Goal: Task Accomplishment & Management: Manage account settings

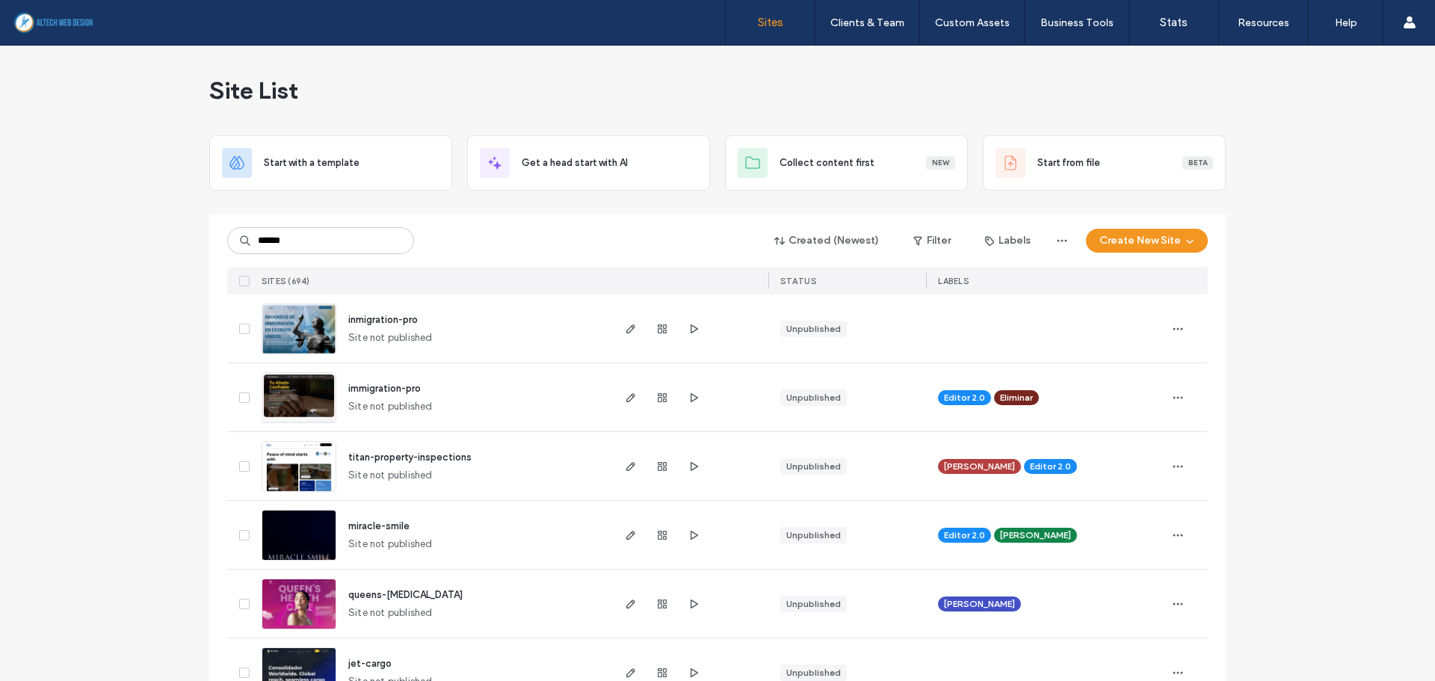
type input "******"
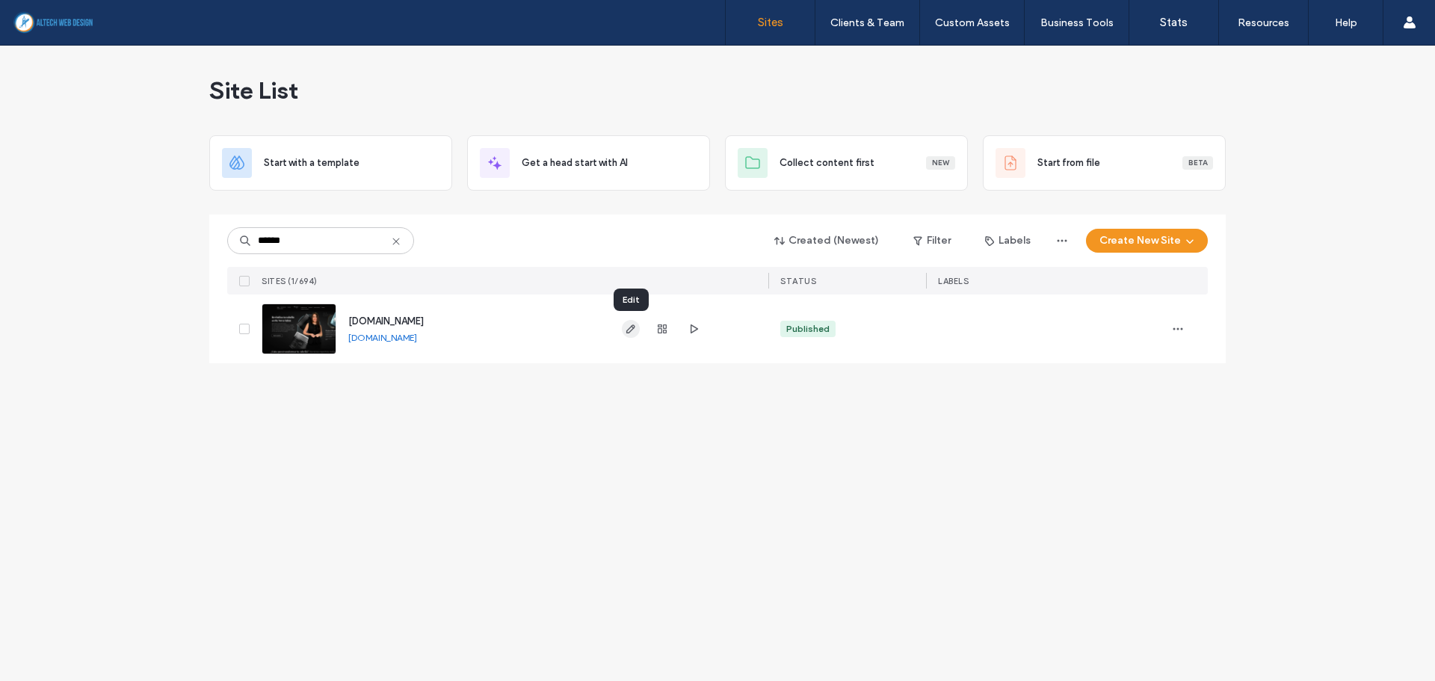
click at [628, 330] on use "button" at bounding box center [630, 328] width 9 height 9
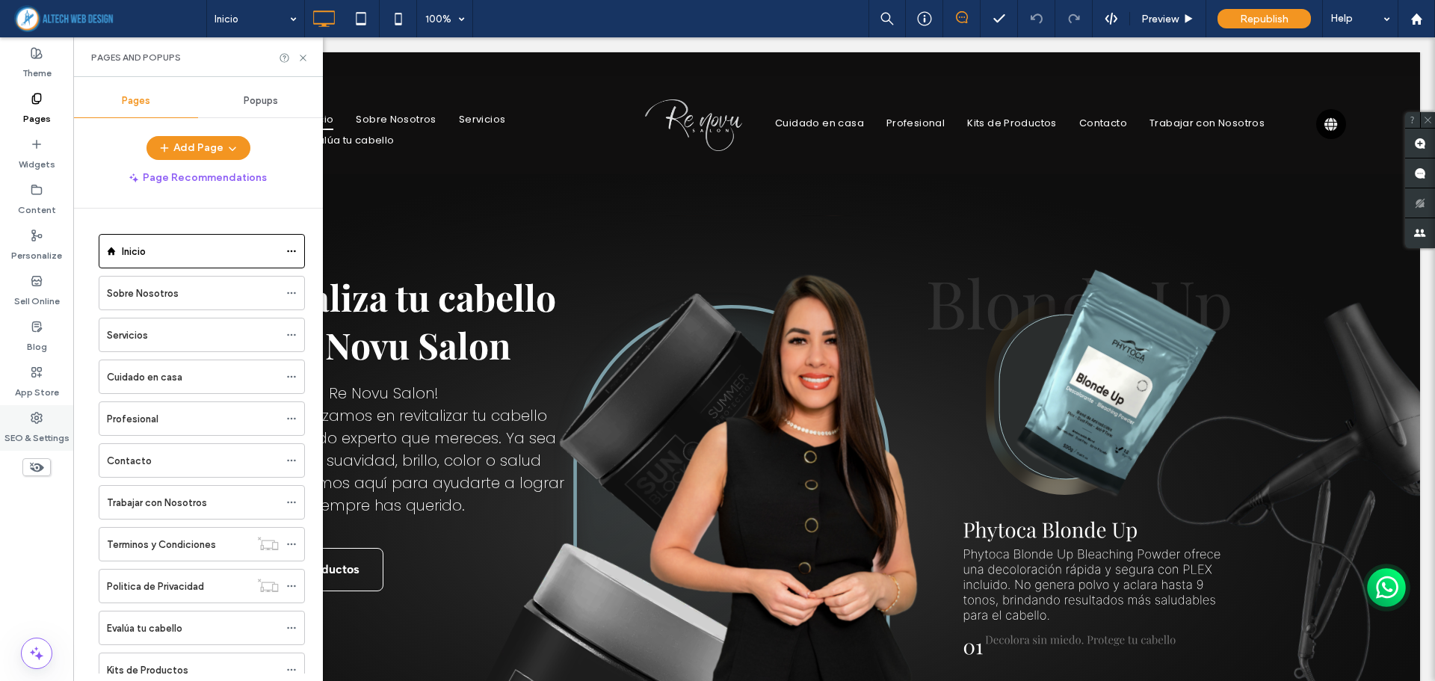
click at [33, 427] on label "SEO & Settings" at bounding box center [36, 434] width 65 height 21
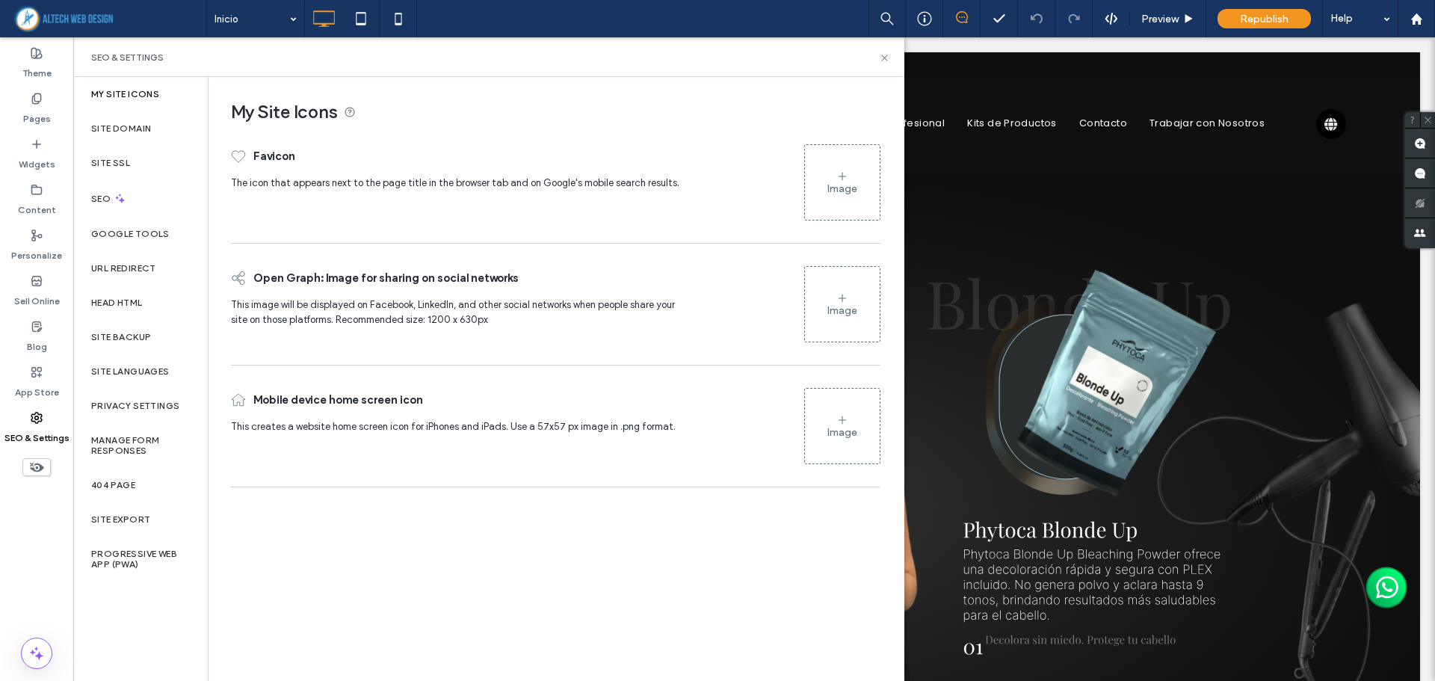
click at [836, 167] on div "Image" at bounding box center [842, 182] width 75 height 72
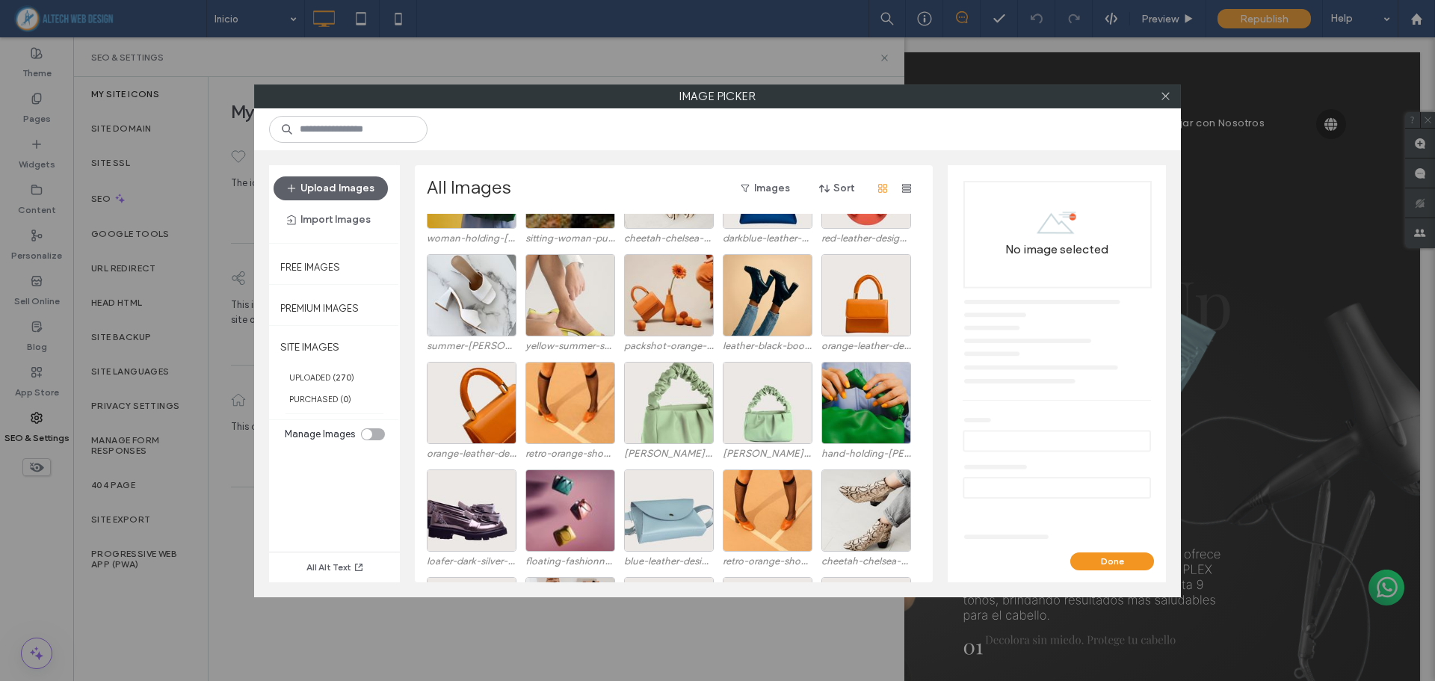
scroll to position [3926, 0]
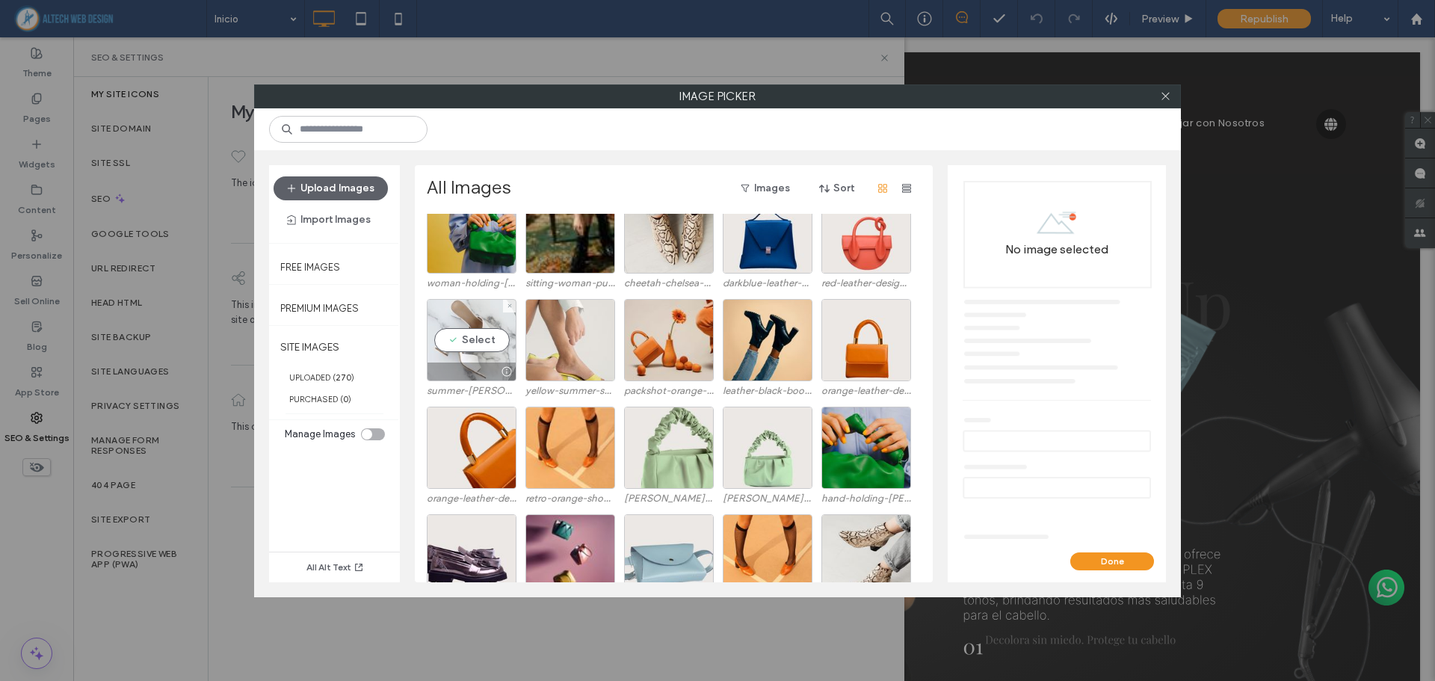
click at [505, 305] on div at bounding box center [509, 306] width 13 height 13
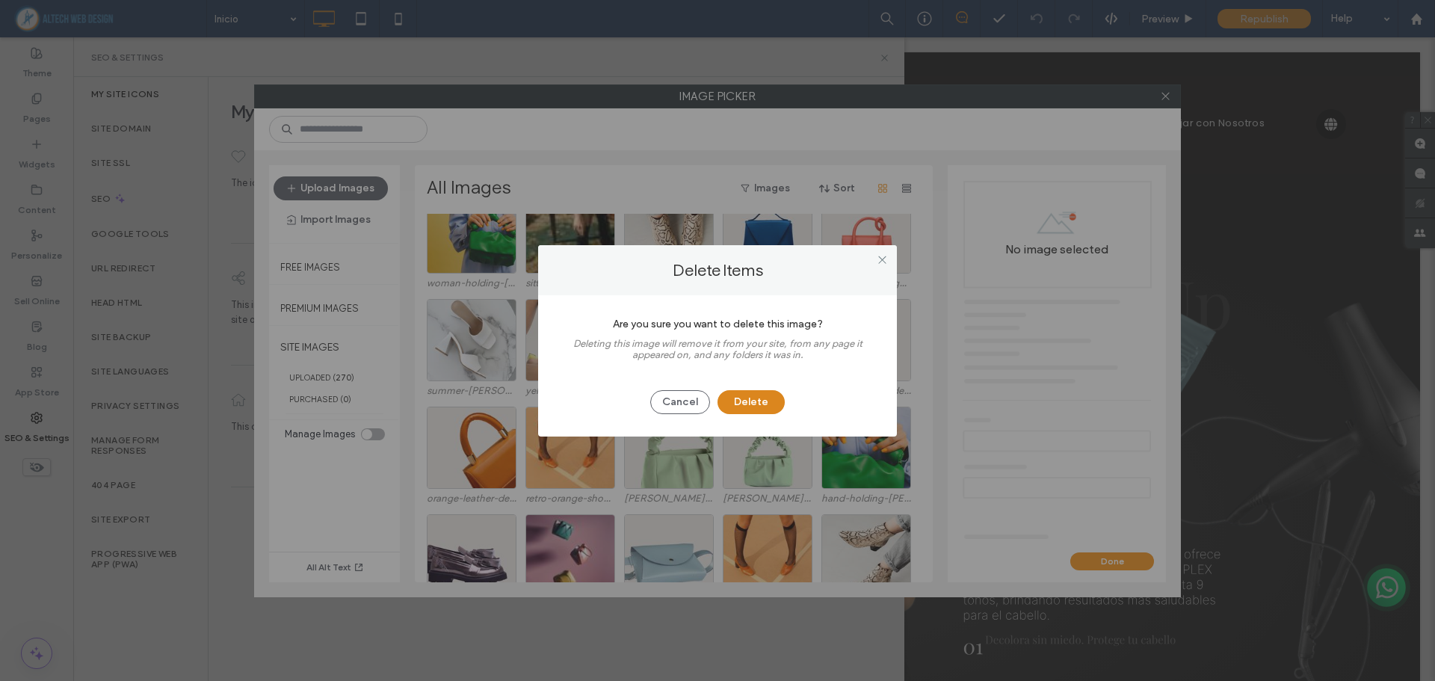
click at [757, 402] on button "Delete" at bounding box center [750, 402] width 67 height 24
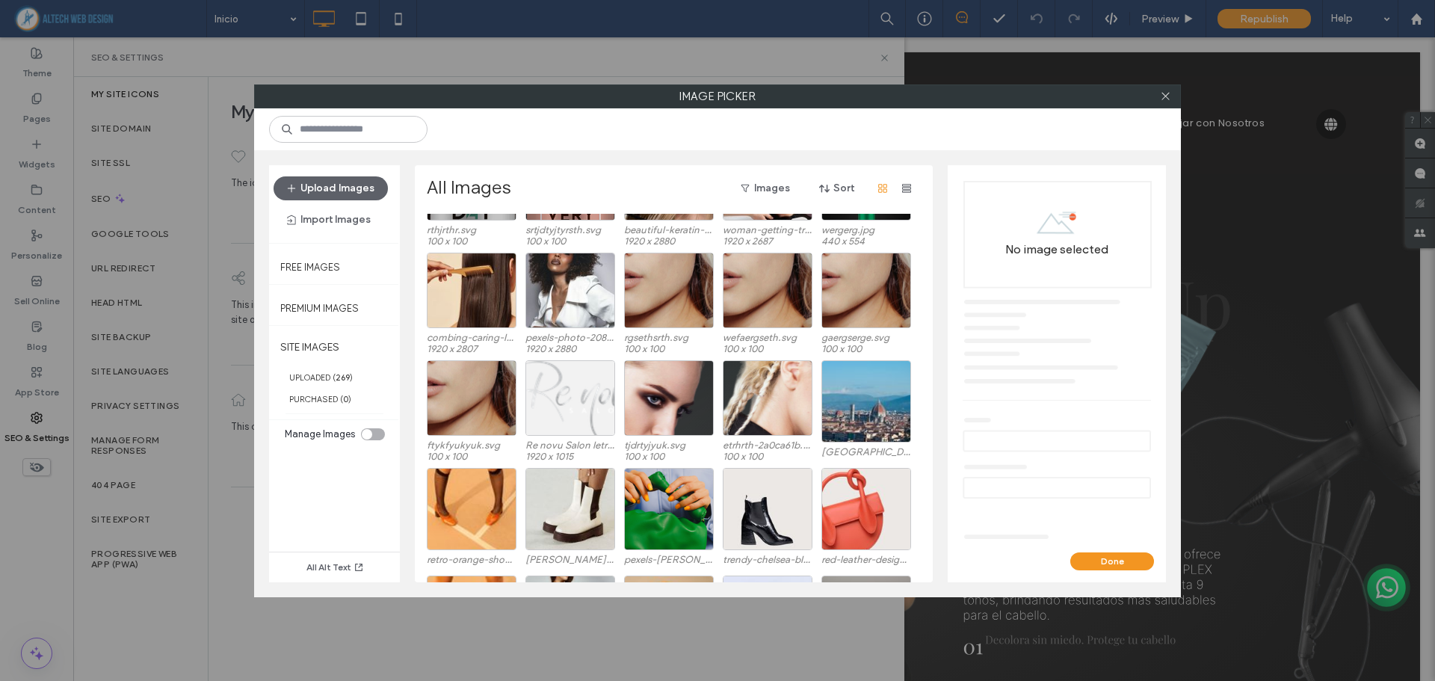
scroll to position [3436, 0]
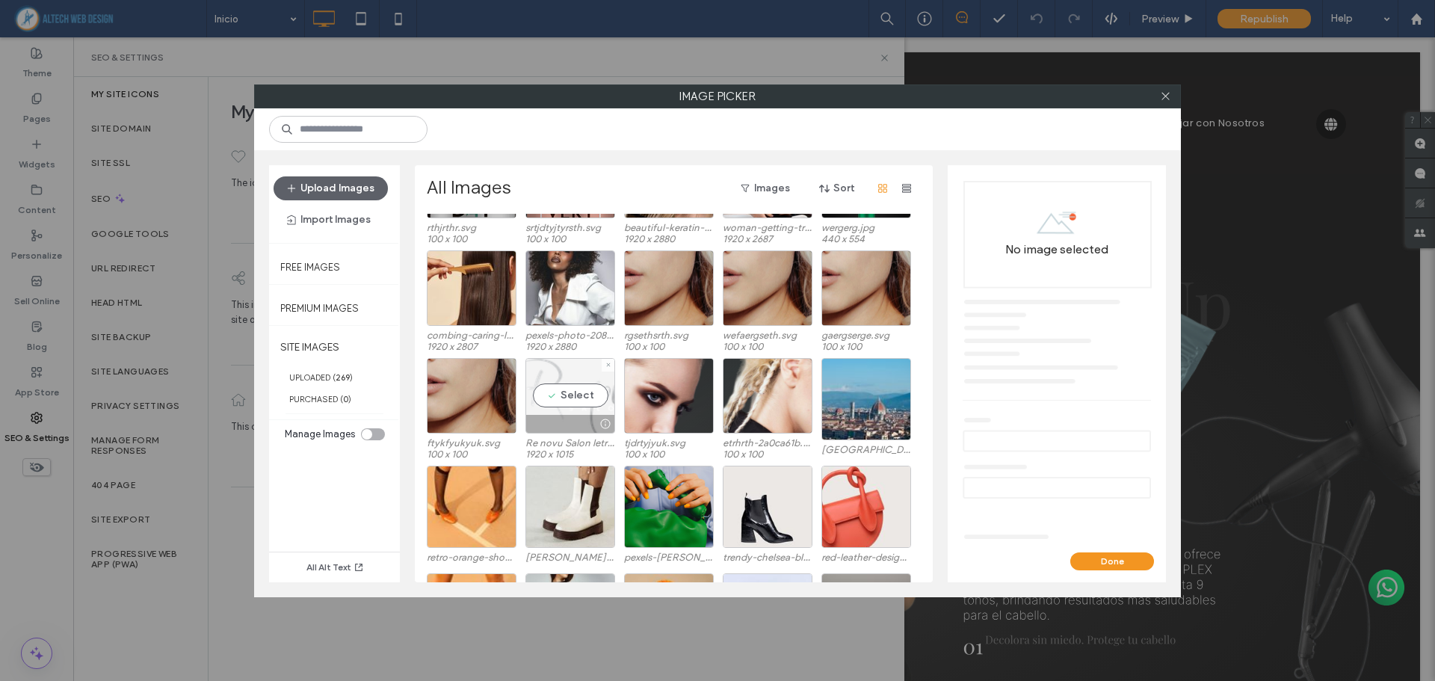
click at [576, 401] on div "Select" at bounding box center [570, 395] width 90 height 75
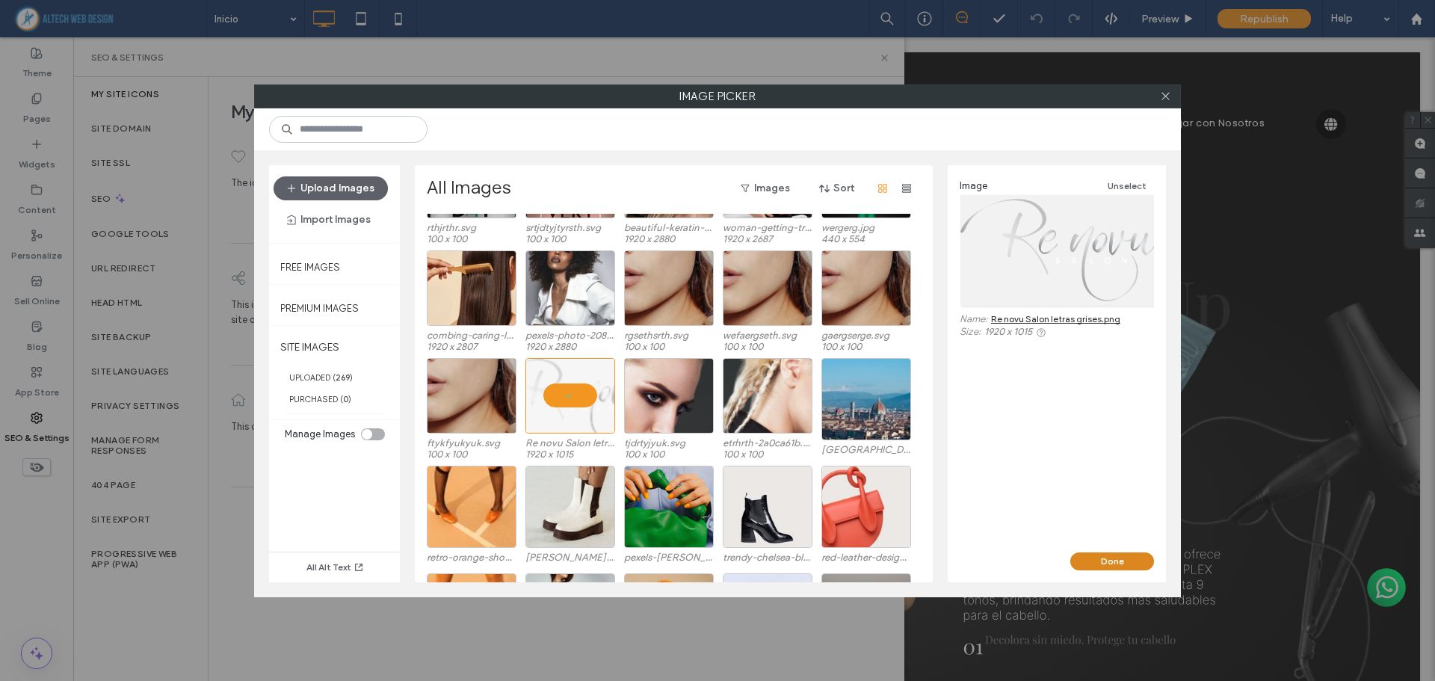
click at [1084, 556] on button "Done" at bounding box center [1112, 561] width 84 height 18
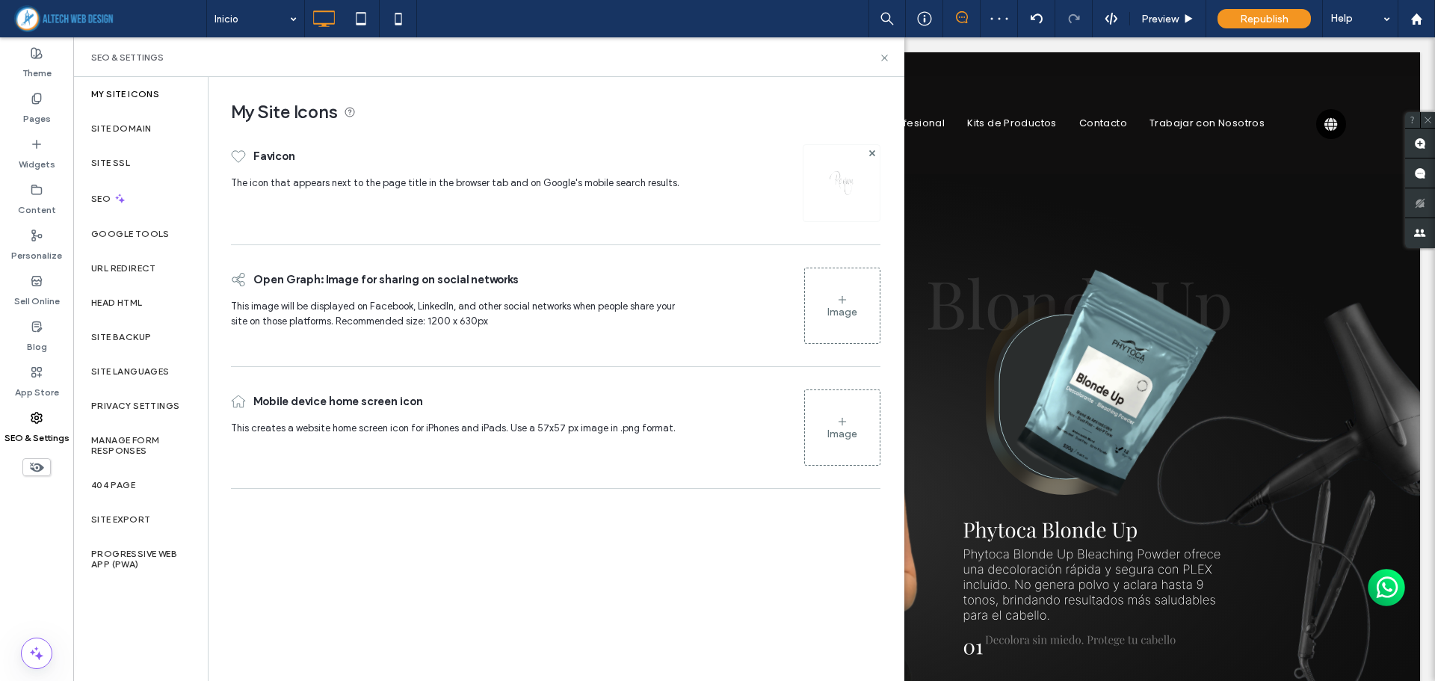
click at [844, 303] on icon at bounding box center [842, 300] width 12 height 12
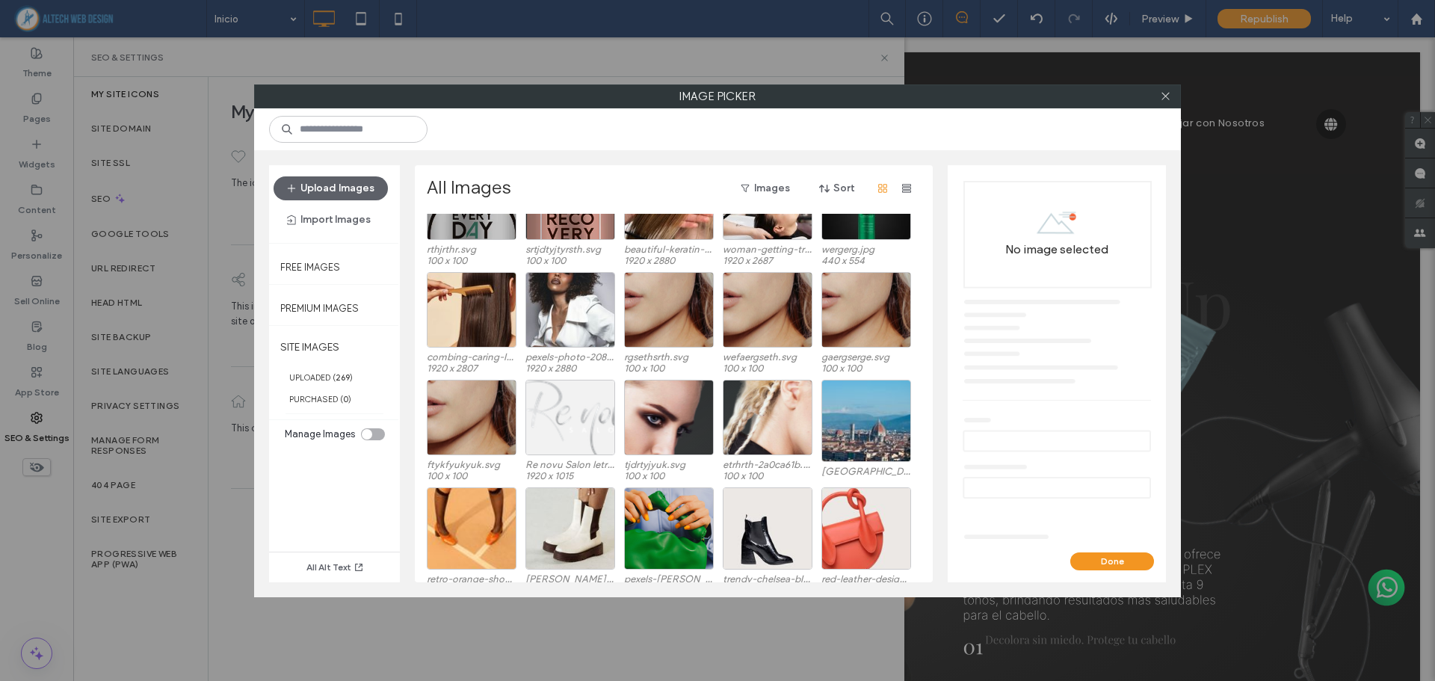
scroll to position [3451, 0]
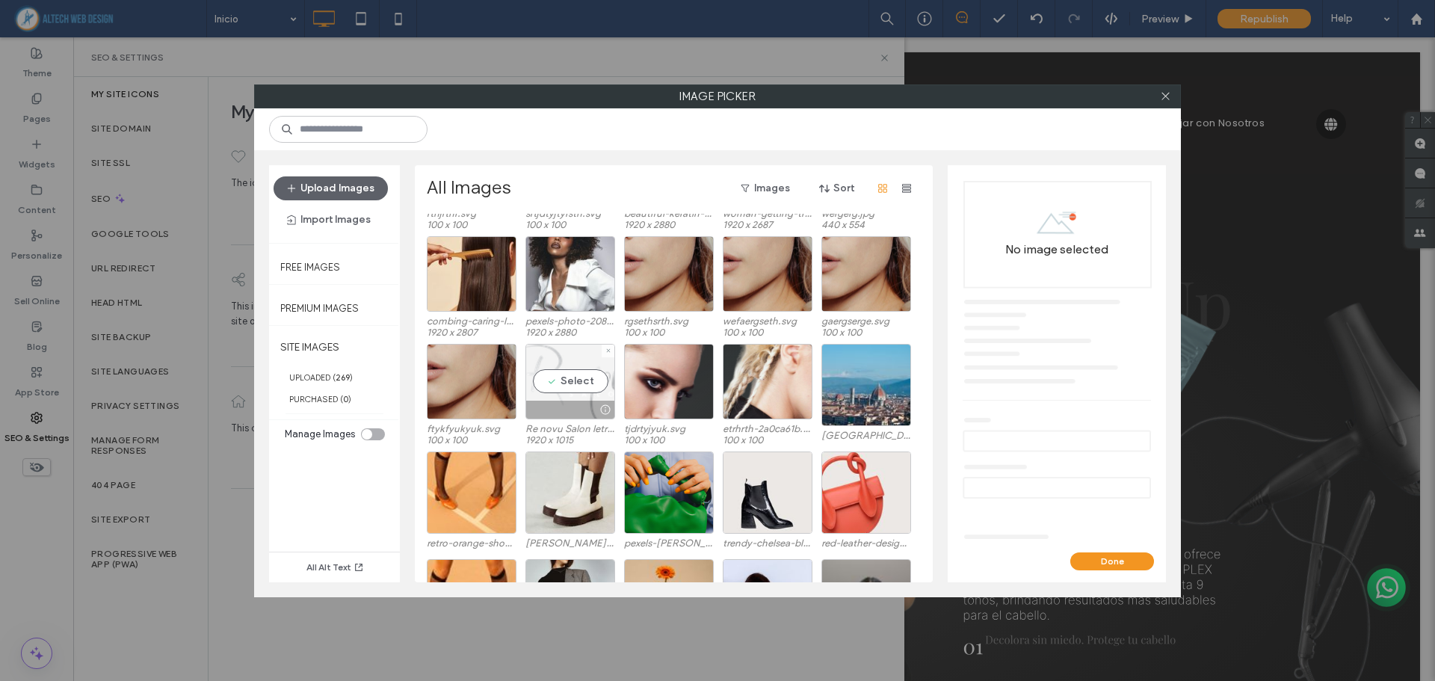
click at [572, 389] on div "Select" at bounding box center [570, 381] width 90 height 75
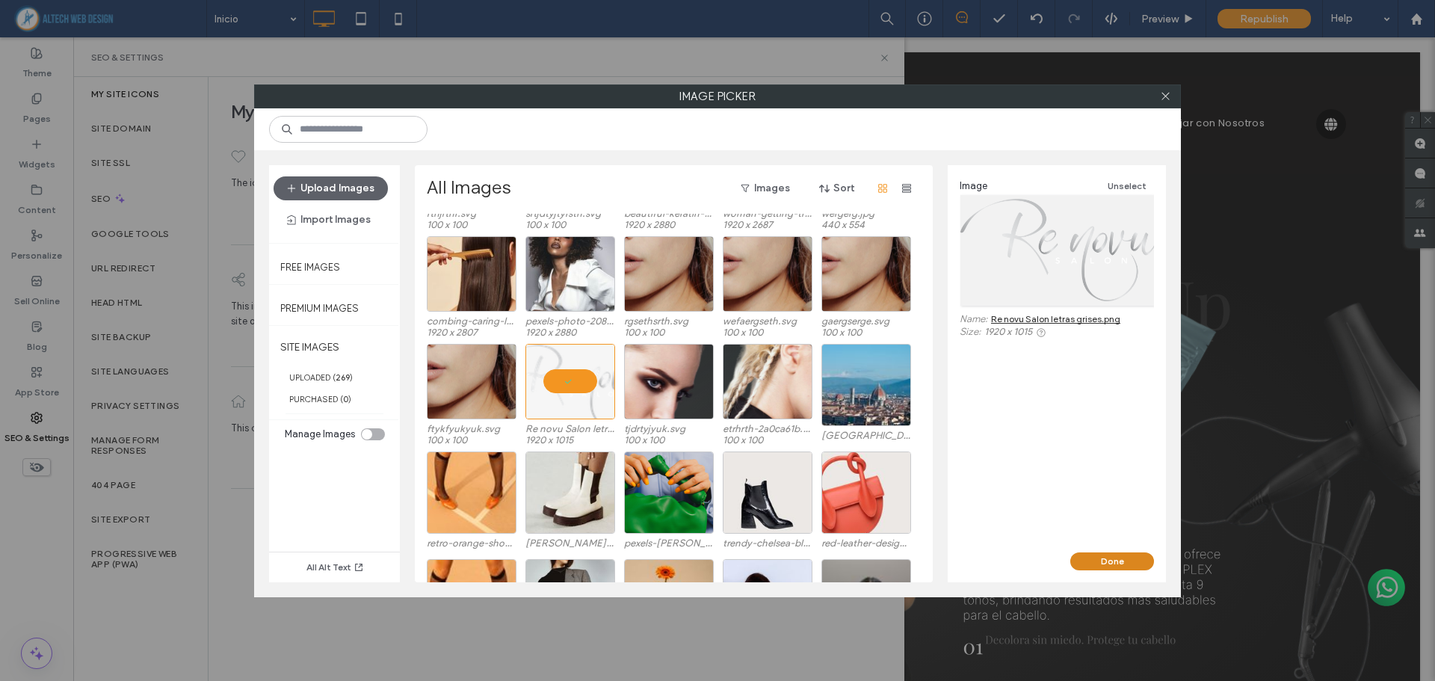
click at [1082, 557] on button "Done" at bounding box center [1112, 561] width 84 height 18
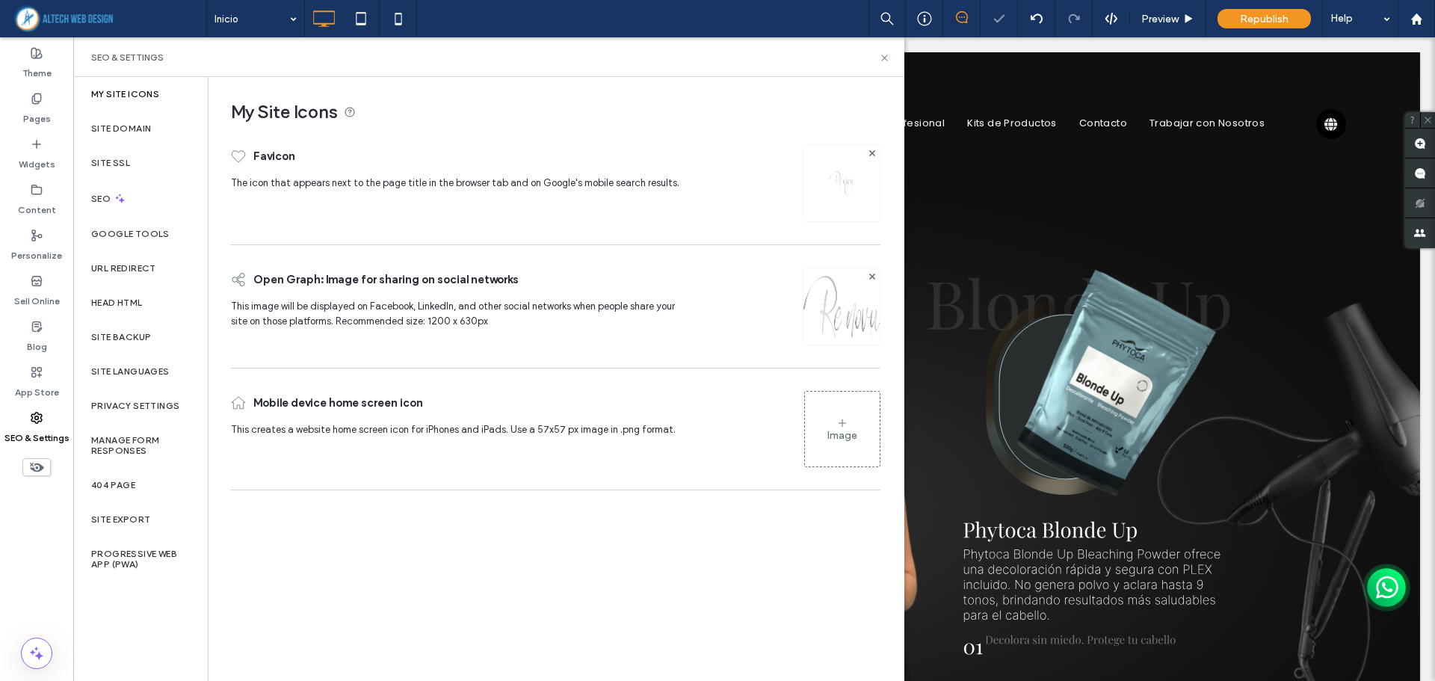
click at [847, 418] on icon at bounding box center [842, 423] width 12 height 12
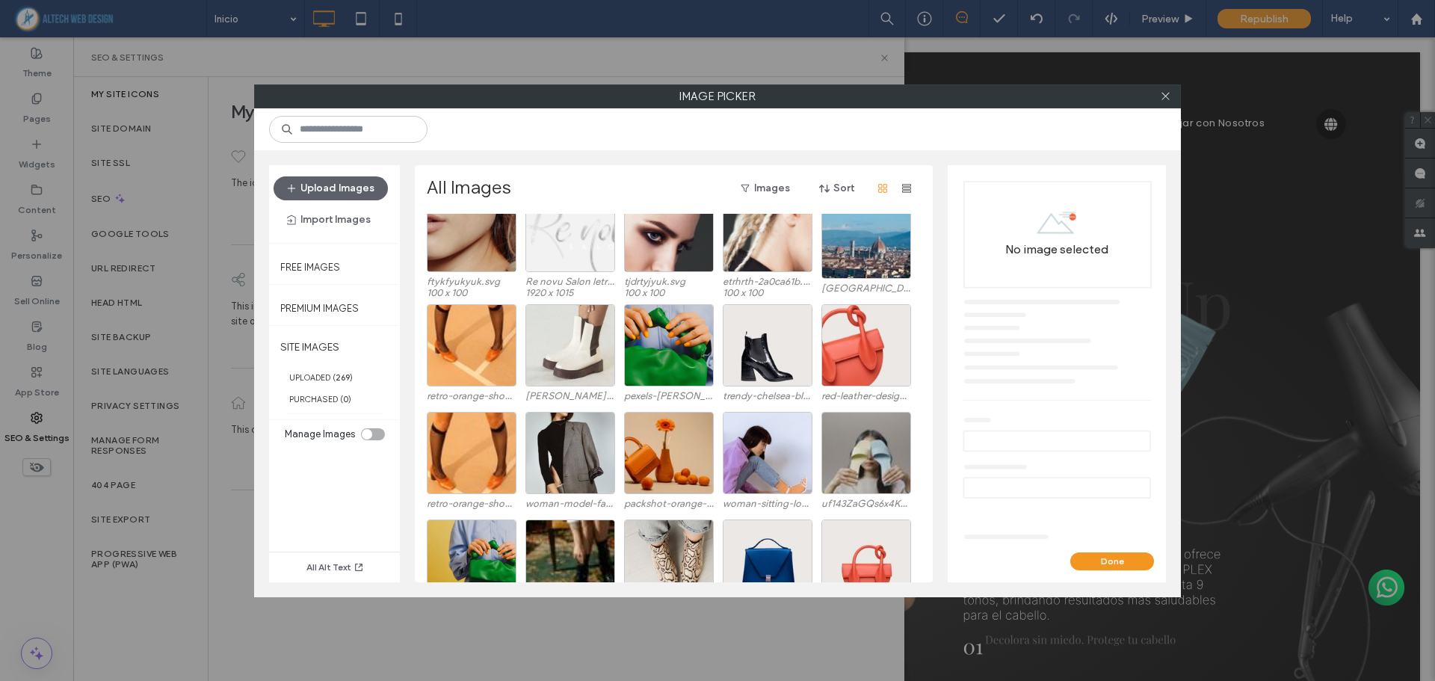
scroll to position [3510, 0]
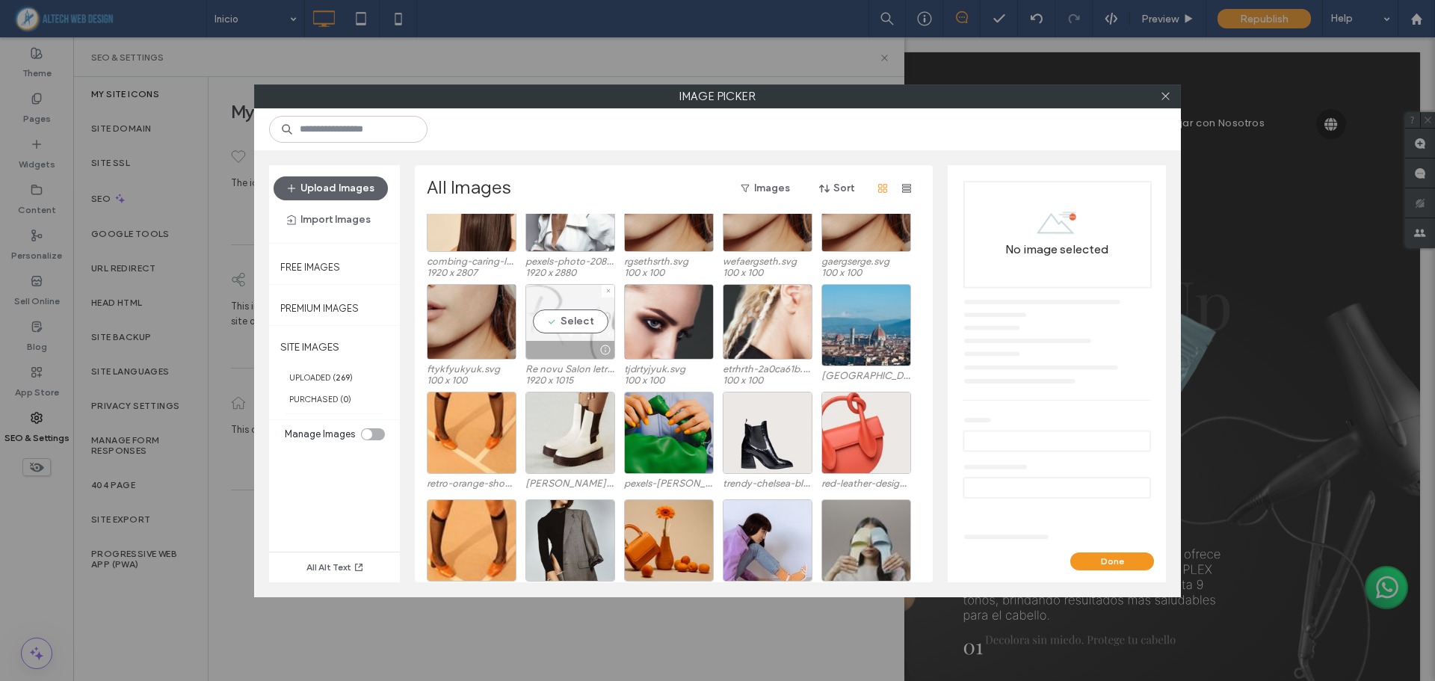
click at [557, 314] on div "Select" at bounding box center [570, 321] width 90 height 75
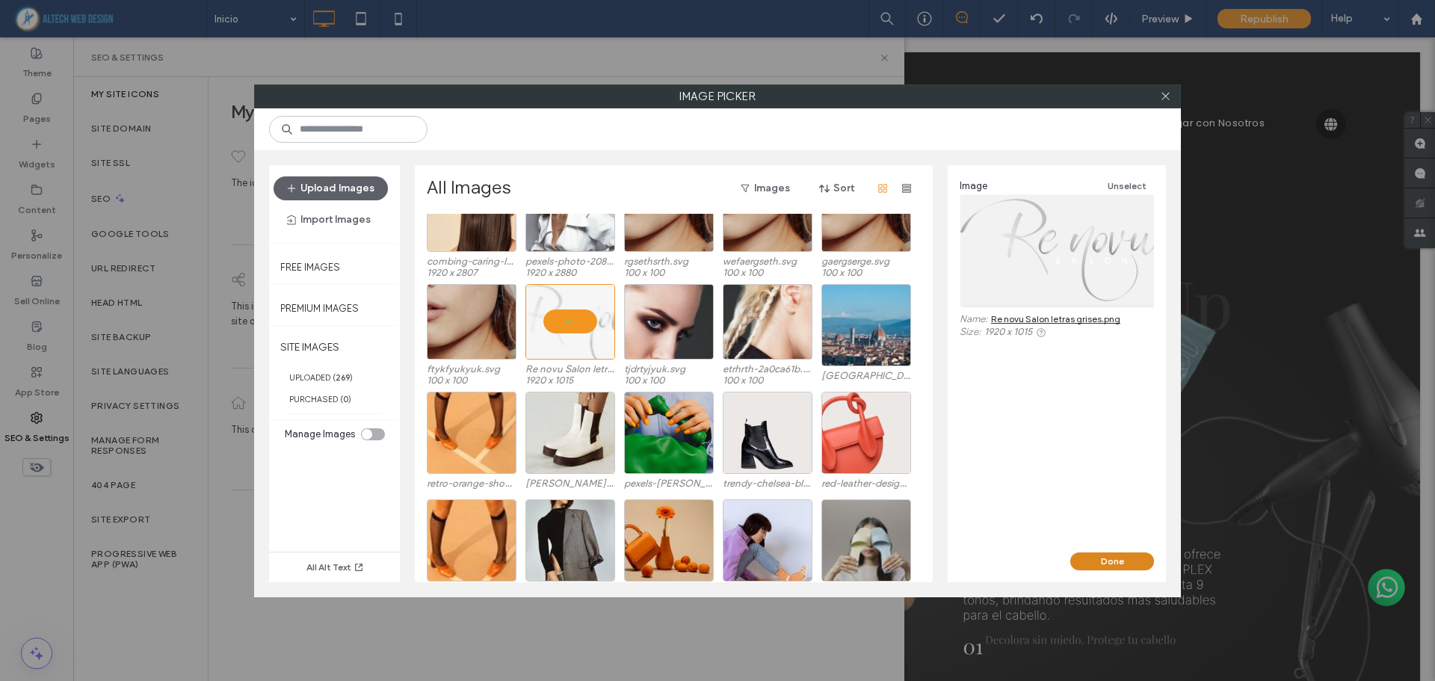
click at [1103, 561] on button "Done" at bounding box center [1112, 561] width 84 height 18
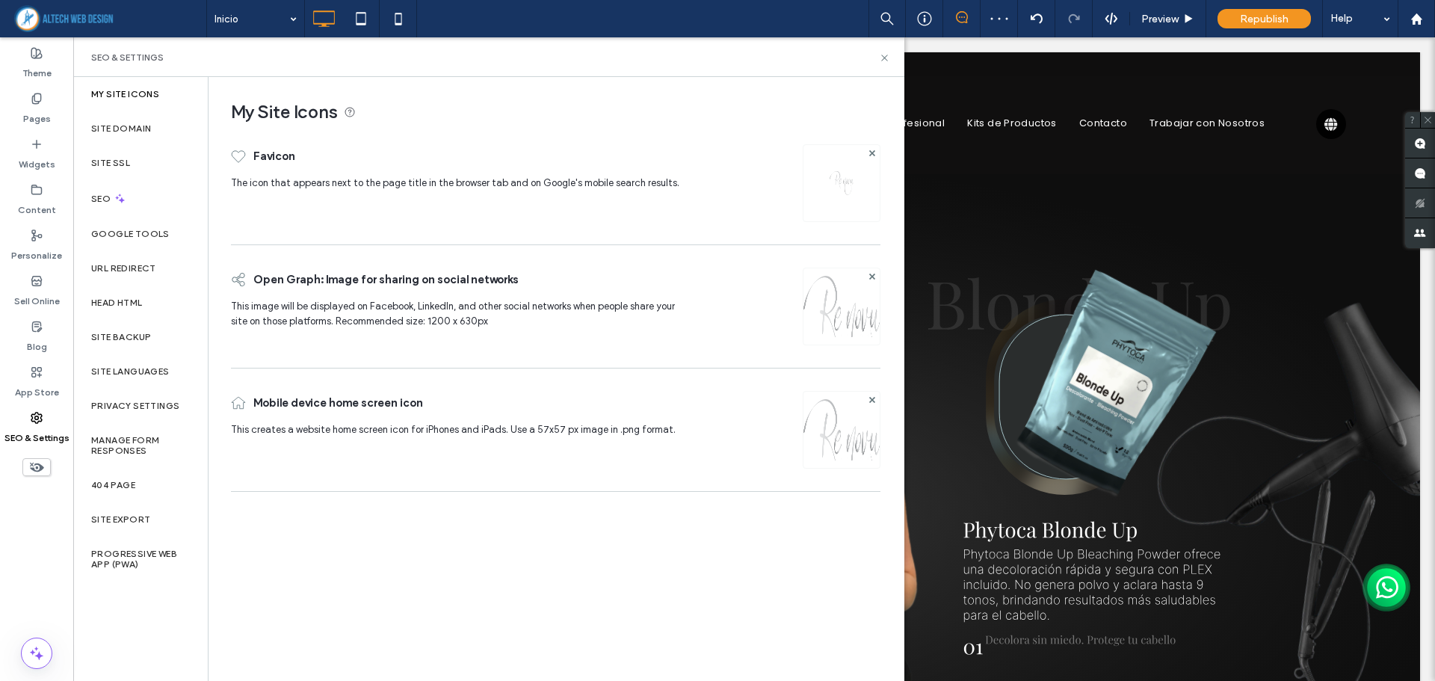
click at [797, 534] on div "My Site Icons Favicon The icon that appears next to the page title in the brows…" at bounding box center [555, 378] width 694 height 602
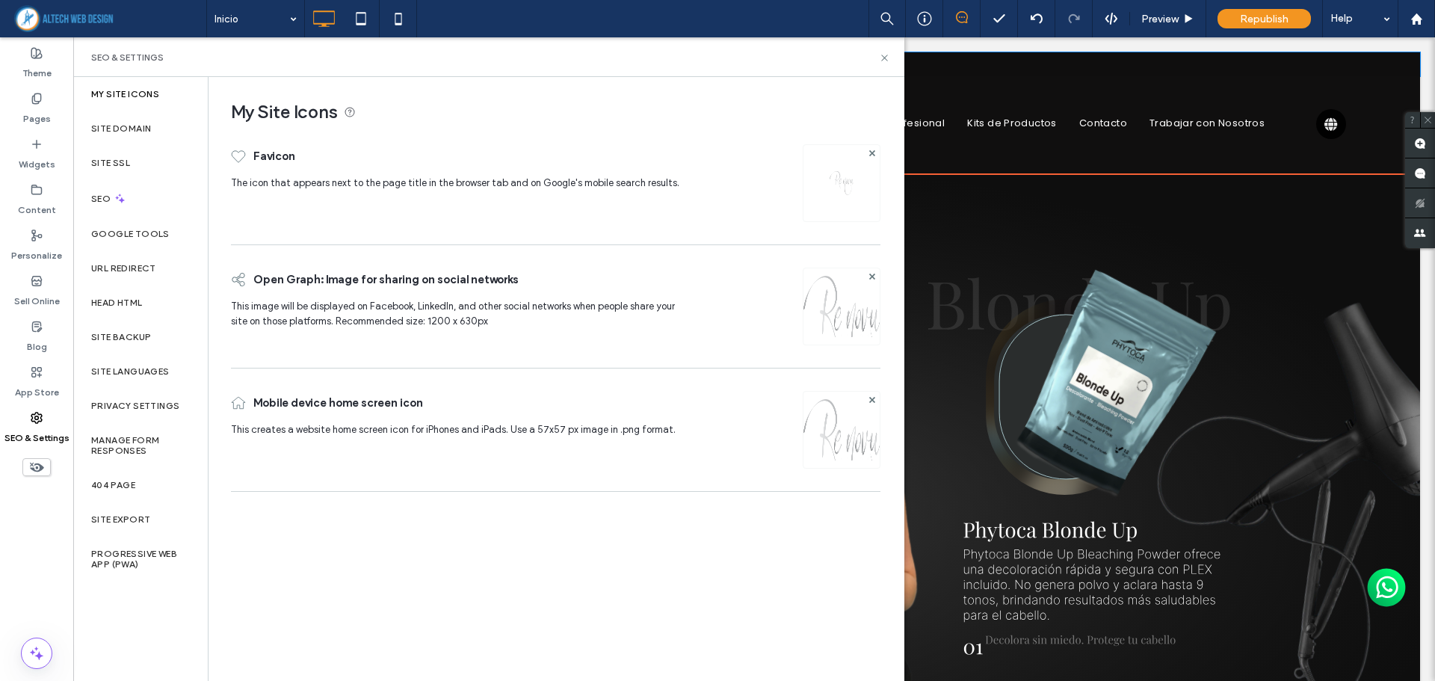
click at [1063, 62] on div "Click To Paste" at bounding box center [754, 64] width 1332 height 24
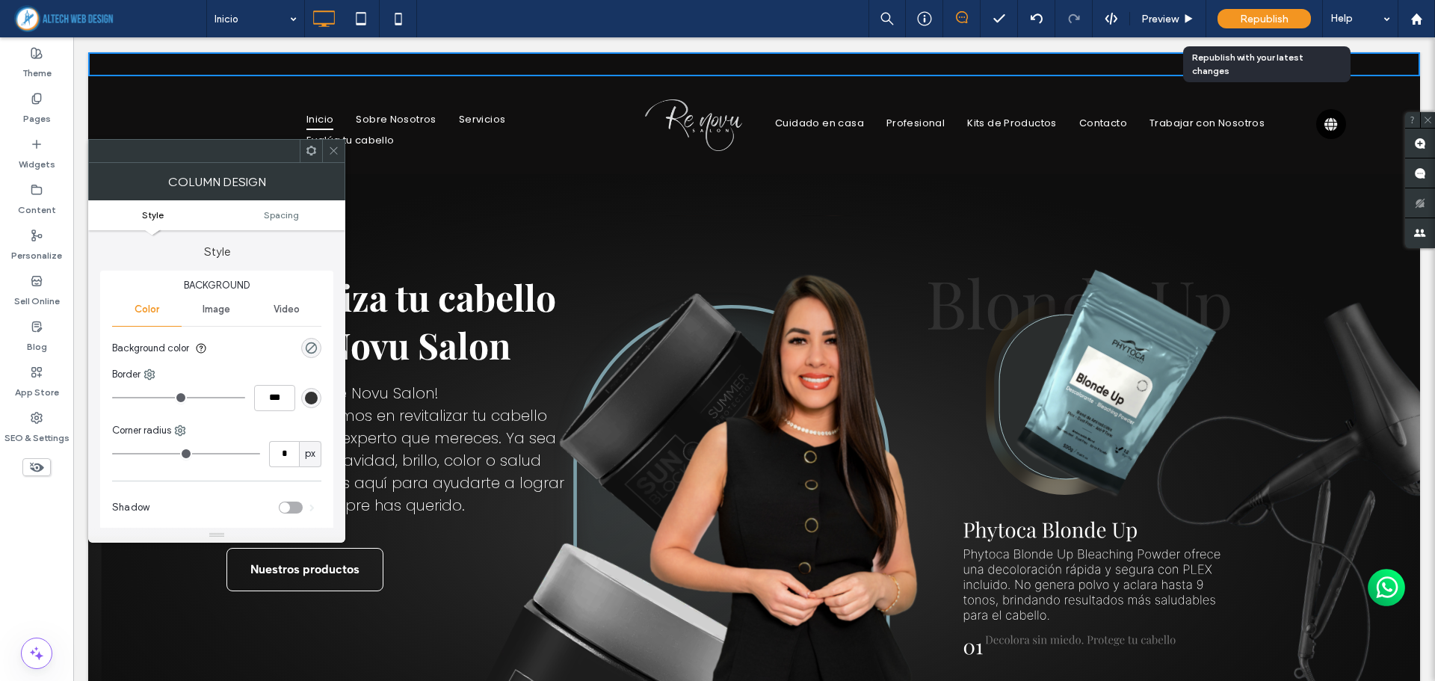
click at [1261, 16] on span "Republish" at bounding box center [1264, 19] width 49 height 13
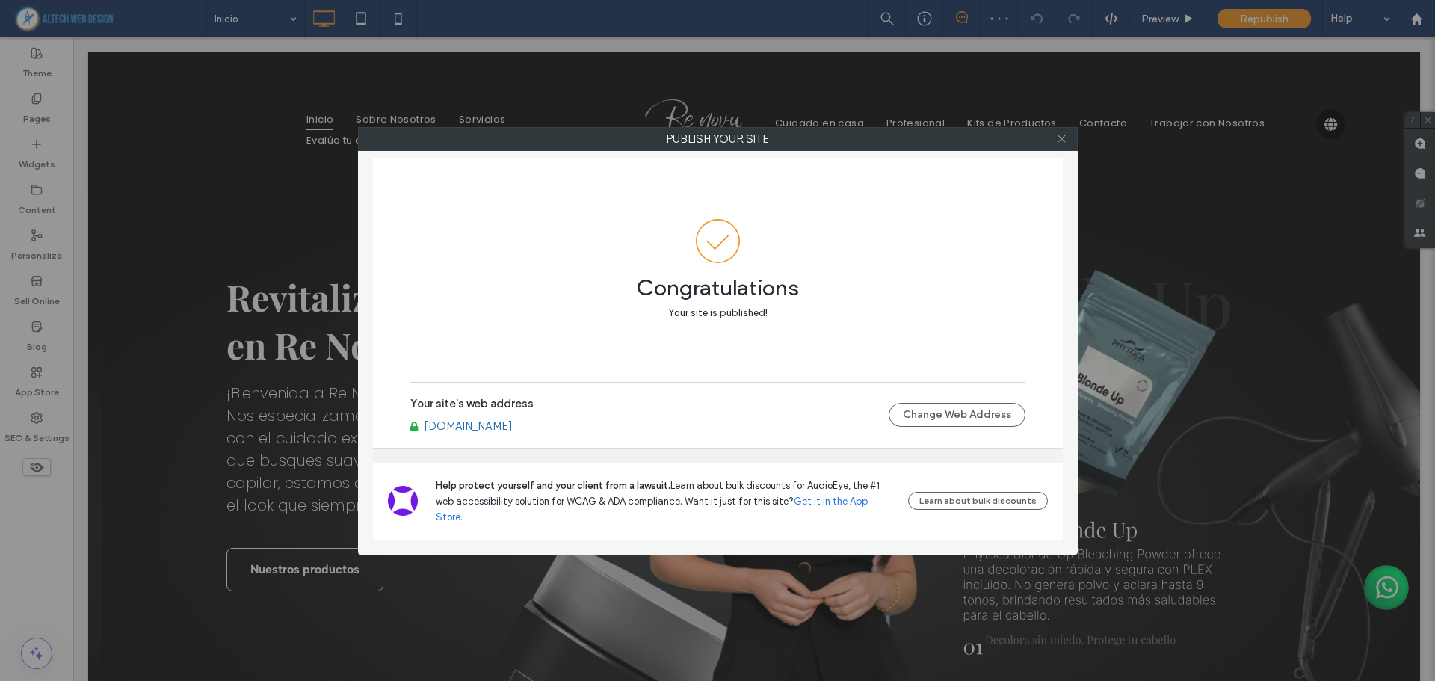
click at [1059, 137] on icon at bounding box center [1061, 138] width 11 height 11
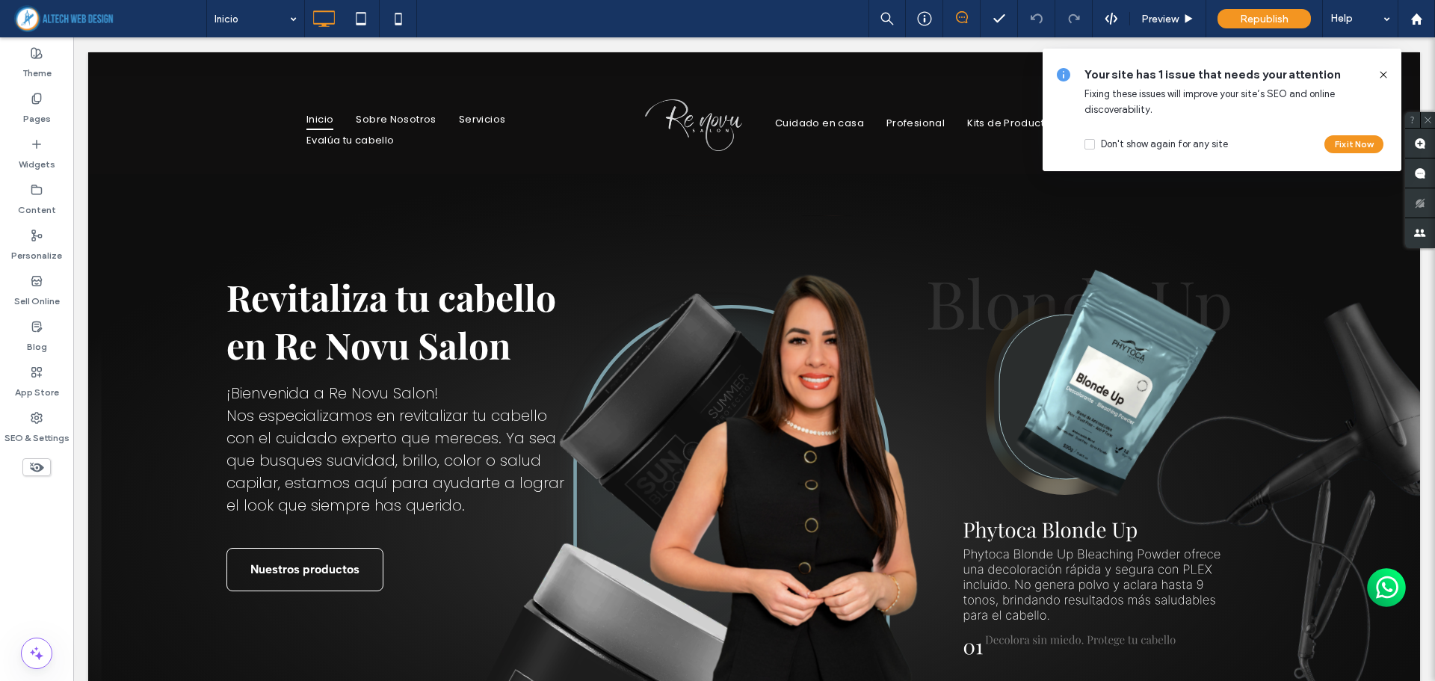
click at [1381, 75] on icon at bounding box center [1383, 75] width 12 height 12
